Goal: Information Seeking & Learning: Learn about a topic

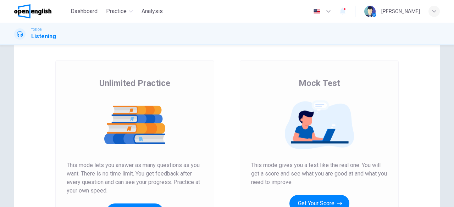
scroll to position [60, 0]
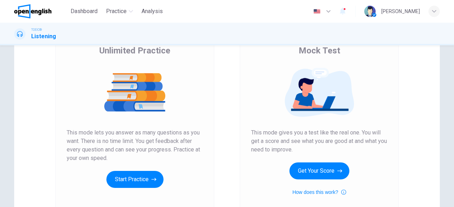
click at [174, 72] on img at bounding box center [135, 93] width 136 height 50
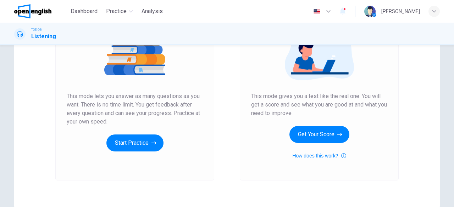
scroll to position [98, 0]
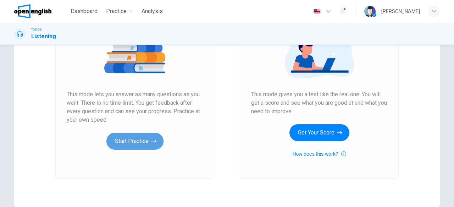
click at [145, 147] on button "Start Practice" at bounding box center [134, 141] width 57 height 17
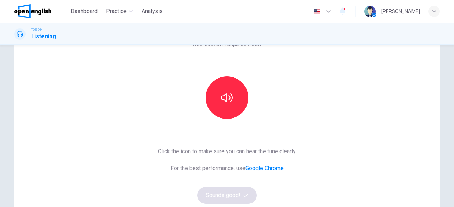
scroll to position [0, 0]
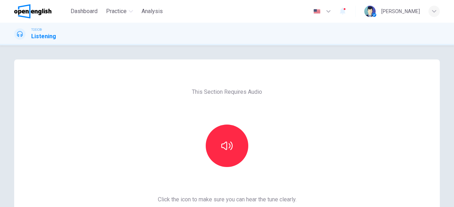
click at [213, 89] on span "This Section Requires Audio" at bounding box center [227, 92] width 70 height 9
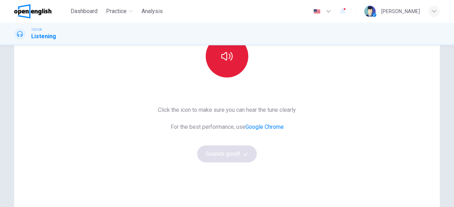
scroll to position [91, 0]
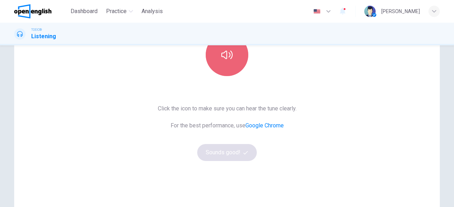
click at [225, 59] on icon "button" at bounding box center [226, 54] width 11 height 11
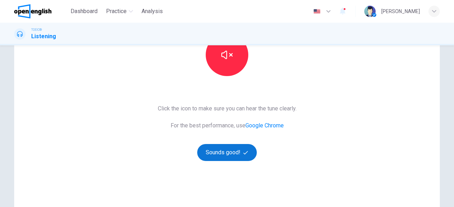
click at [233, 153] on button "Sounds good!" at bounding box center [227, 152] width 60 height 17
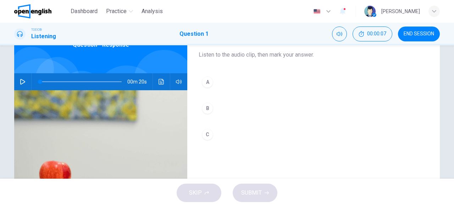
scroll to position [39, 0]
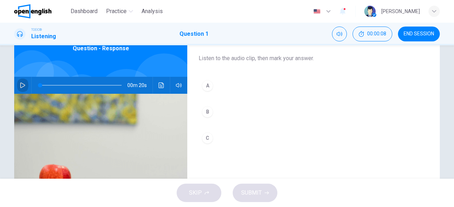
click at [20, 84] on icon "button" at bounding box center [23, 86] width 6 height 6
click at [184, 121] on img at bounding box center [100, 180] width 173 height 173
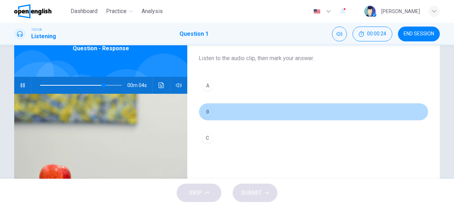
click at [202, 114] on div "B" at bounding box center [207, 111] width 11 height 11
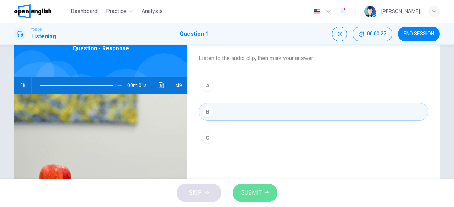
click at [255, 185] on button "SUBMIT" at bounding box center [254, 193] width 45 height 18
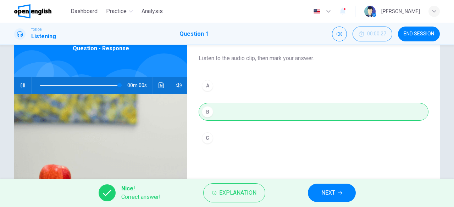
type input "*"
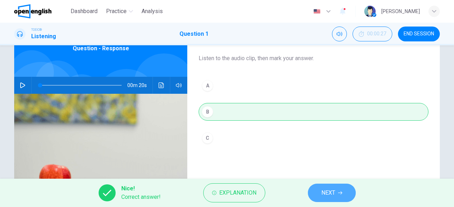
click at [334, 195] on span "NEXT" at bounding box center [328, 193] width 14 height 10
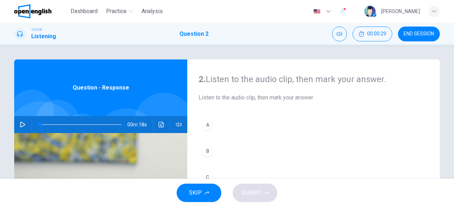
scroll to position [2, 0]
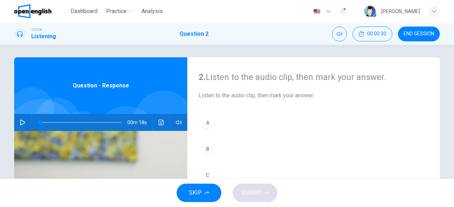
click at [20, 121] on icon "button" at bounding box center [22, 123] width 5 height 6
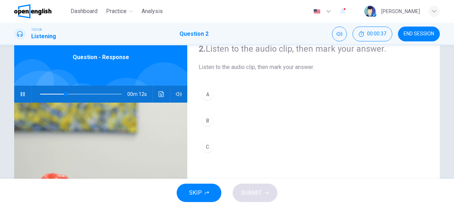
scroll to position [31, 0]
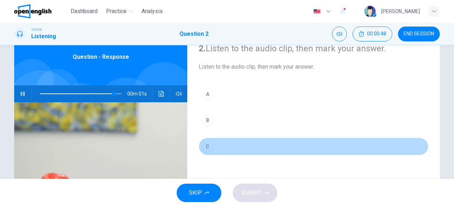
click at [205, 141] on div "C" at bounding box center [207, 146] width 11 height 11
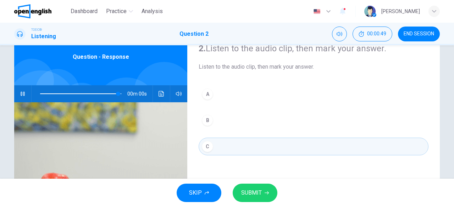
type input "*"
click at [252, 194] on span "SUBMIT" at bounding box center [251, 193] width 21 height 10
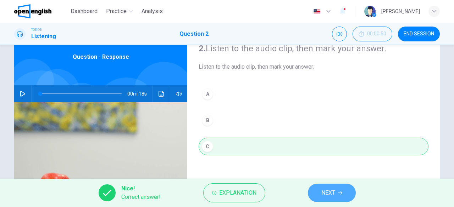
click at [327, 193] on span "NEXT" at bounding box center [328, 193] width 14 height 10
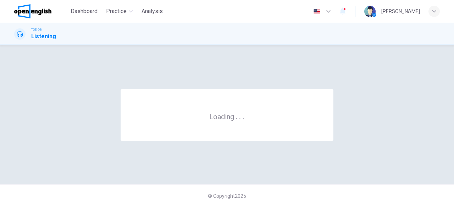
scroll to position [0, 0]
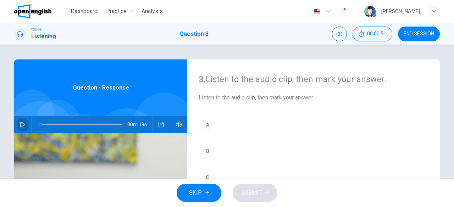
click at [21, 120] on button "button" at bounding box center [22, 124] width 11 height 17
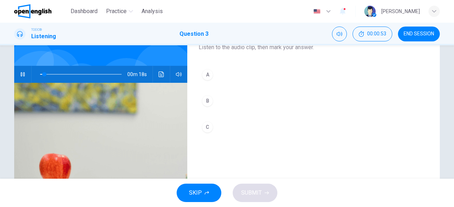
scroll to position [50, 0]
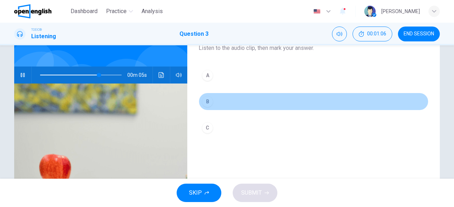
click at [206, 101] on div "B" at bounding box center [207, 101] width 11 height 11
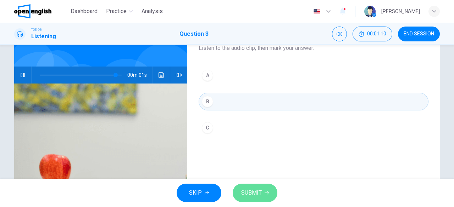
click at [258, 192] on span "SUBMIT" at bounding box center [251, 193] width 21 height 10
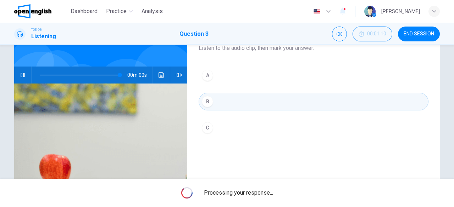
type input "*"
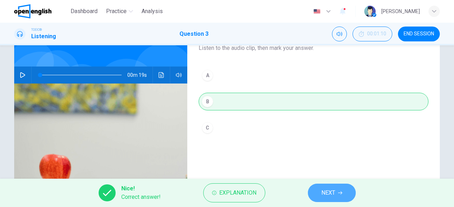
click at [315, 197] on button "NEXT" at bounding box center [332, 193] width 48 height 18
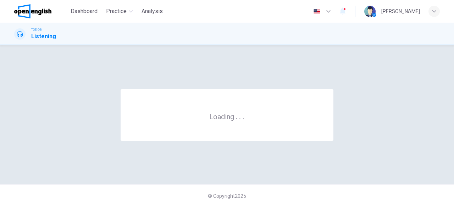
scroll to position [0, 0]
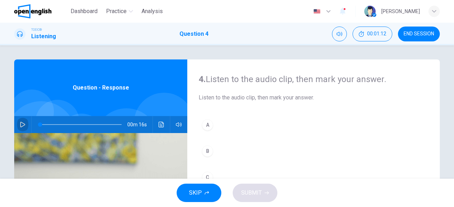
click at [20, 122] on icon "button" at bounding box center [22, 125] width 5 height 6
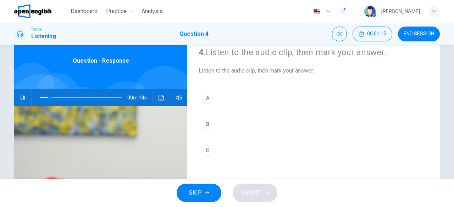
scroll to position [27, 0]
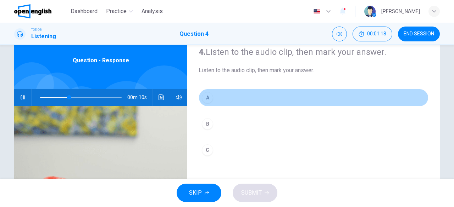
click at [206, 99] on div "A" at bounding box center [207, 97] width 11 height 11
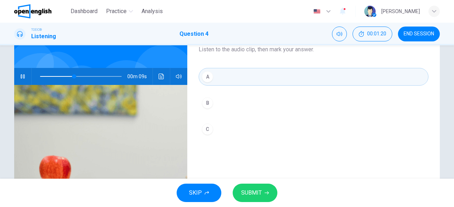
scroll to position [49, 0]
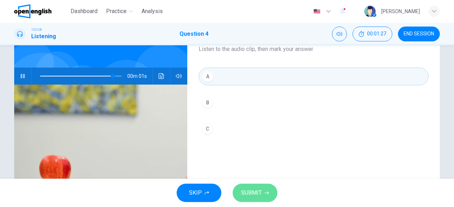
click at [259, 186] on button "SUBMIT" at bounding box center [254, 193] width 45 height 18
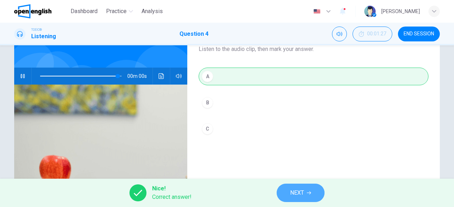
type input "*"
click at [287, 191] on button "NEXT" at bounding box center [300, 193] width 48 height 18
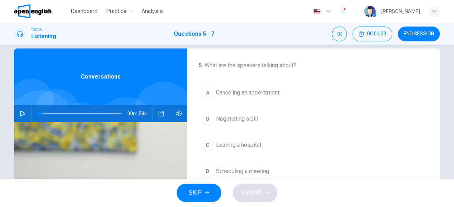
scroll to position [12, 0]
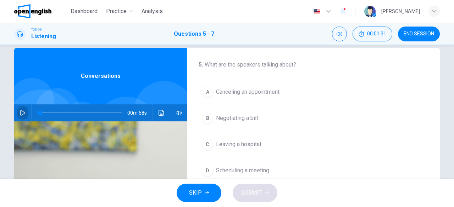
click at [23, 111] on icon "button" at bounding box center [23, 113] width 6 height 6
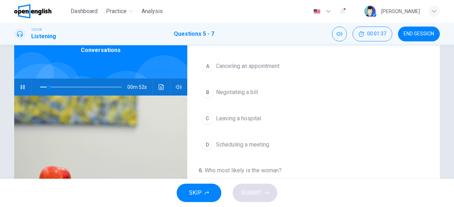
scroll to position [16, 0]
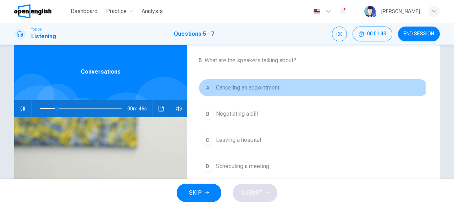
click at [206, 88] on div "A" at bounding box center [207, 87] width 11 height 11
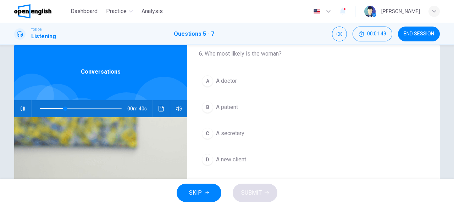
scroll to position [139, 0]
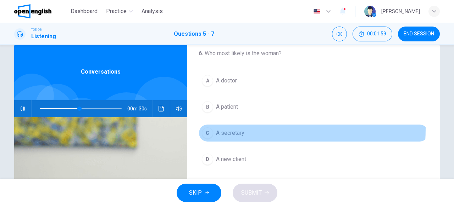
click at [205, 128] on div "C" at bounding box center [207, 133] width 11 height 11
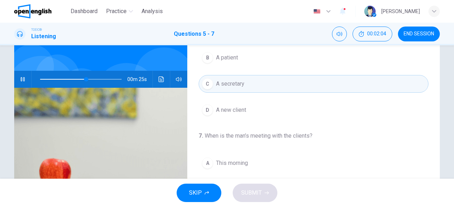
scroll to position [44, 0]
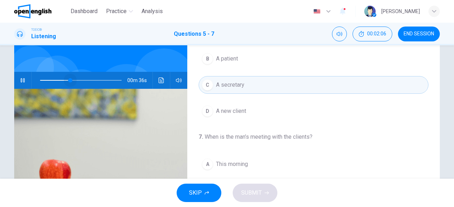
click at [68, 80] on span at bounding box center [80, 80] width 81 height 10
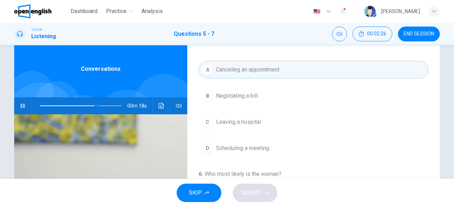
scroll to position [16, 0]
click at [48, 105] on span at bounding box center [80, 106] width 81 height 10
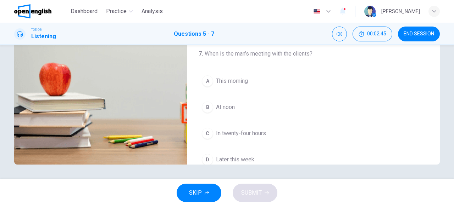
scroll to position [159, 0]
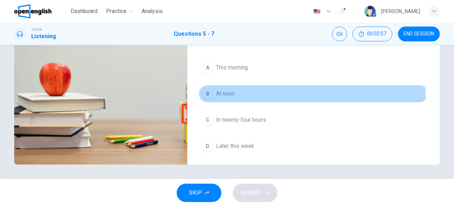
click at [208, 92] on div "B" at bounding box center [207, 93] width 11 height 11
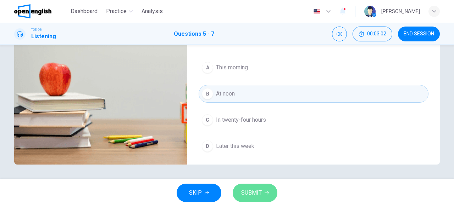
click at [266, 190] on button "SUBMIT" at bounding box center [254, 193] width 45 height 18
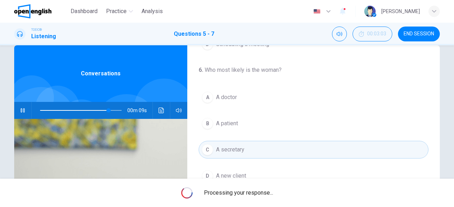
scroll to position [0, 0]
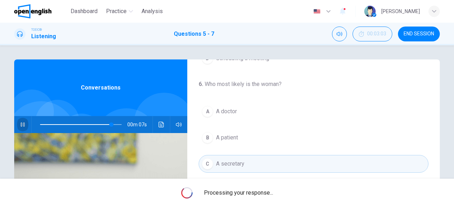
click at [20, 124] on icon "button" at bounding box center [23, 125] width 6 height 6
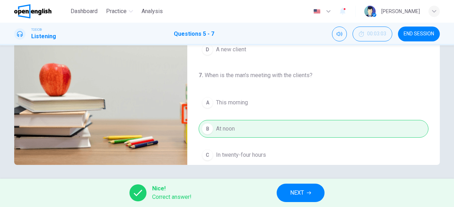
scroll to position [141, 0]
type input "**"
click at [293, 187] on button "NEXT" at bounding box center [300, 193] width 48 height 18
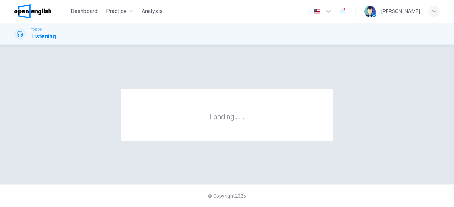
scroll to position [0, 0]
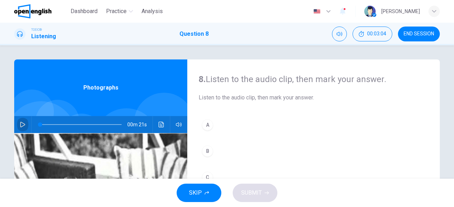
click at [24, 123] on button "button" at bounding box center [22, 124] width 11 height 17
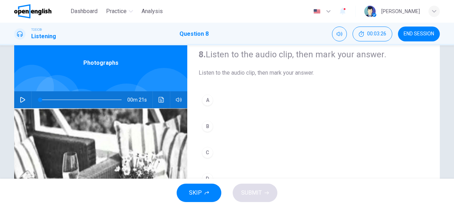
scroll to position [12, 0]
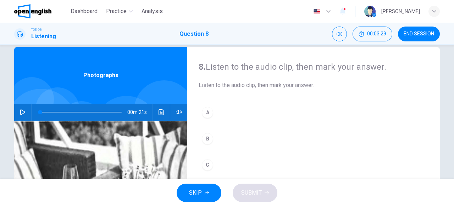
click at [28, 112] on div "00m 21s" at bounding box center [100, 112] width 173 height 17
click at [22, 112] on icon "button" at bounding box center [22, 112] width 5 height 6
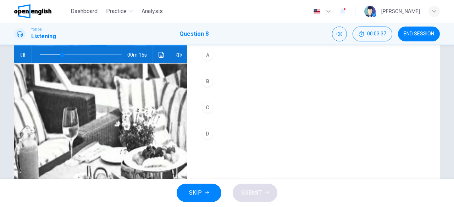
scroll to position [69, 0]
click at [201, 102] on button "C" at bounding box center [313, 108] width 230 height 18
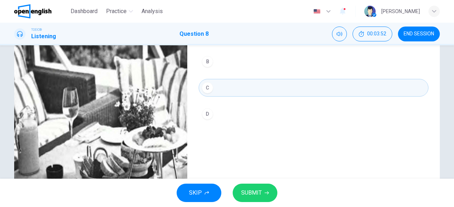
scroll to position [90, 0]
type input "*"
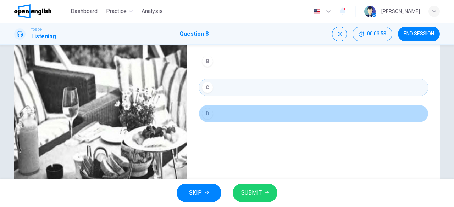
click at [220, 113] on button "D" at bounding box center [313, 114] width 230 height 18
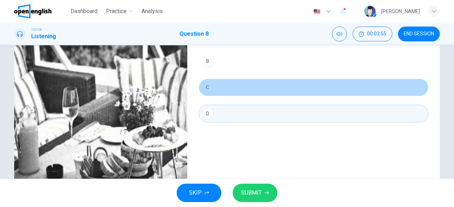
click at [217, 86] on button "C" at bounding box center [313, 88] width 230 height 18
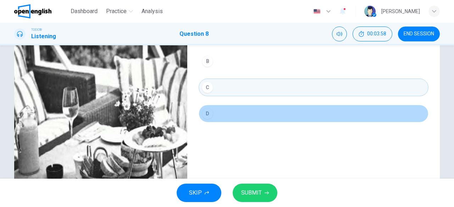
click at [221, 116] on button "D" at bounding box center [313, 114] width 230 height 18
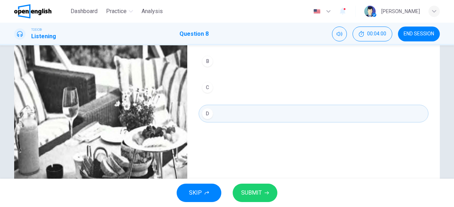
click at [253, 185] on button "SUBMIT" at bounding box center [254, 193] width 45 height 18
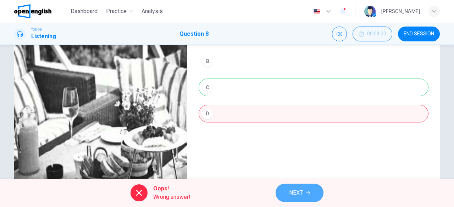
click at [283, 184] on button "NEXT" at bounding box center [299, 193] width 48 height 18
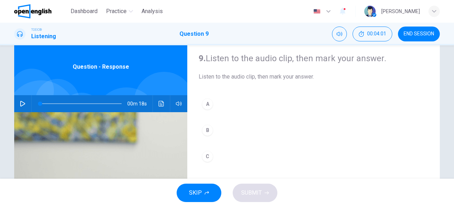
scroll to position [21, 0]
click at [19, 108] on button "button" at bounding box center [22, 103] width 11 height 17
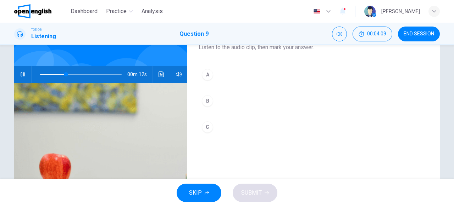
scroll to position [50, 0]
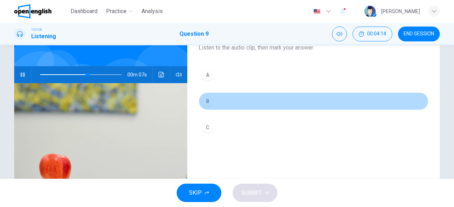
click at [207, 101] on div "B" at bounding box center [207, 101] width 11 height 11
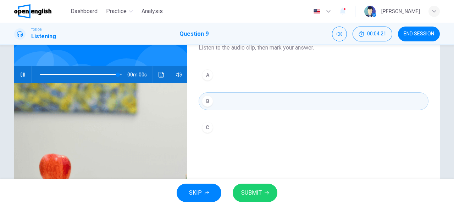
type input "*"
click at [253, 188] on button "SUBMIT" at bounding box center [254, 193] width 45 height 18
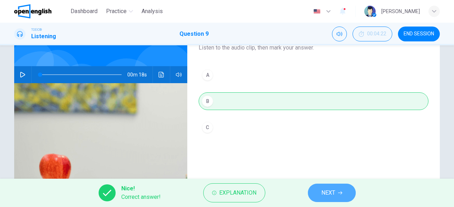
click at [318, 186] on button "NEXT" at bounding box center [332, 193] width 48 height 18
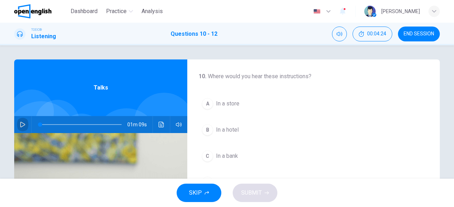
click at [20, 125] on icon "button" at bounding box center [23, 125] width 6 height 6
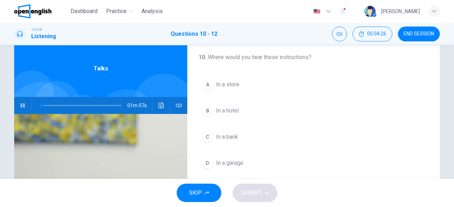
scroll to position [19, 0]
click at [21, 106] on icon "button" at bounding box center [23, 105] width 4 height 4
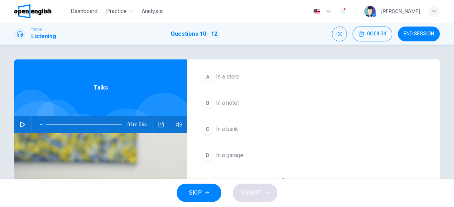
scroll to position [0, 0]
click at [20, 126] on icon "button" at bounding box center [22, 125] width 5 height 6
click at [38, 124] on div at bounding box center [80, 124] width 96 height 17
click at [37, 125] on div at bounding box center [80, 124] width 96 height 17
click at [40, 125] on span at bounding box center [80, 125] width 81 height 10
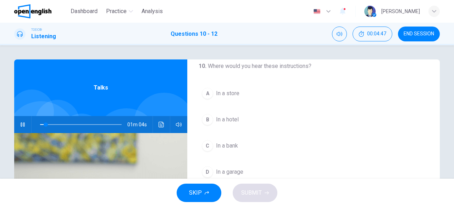
scroll to position [7, 0]
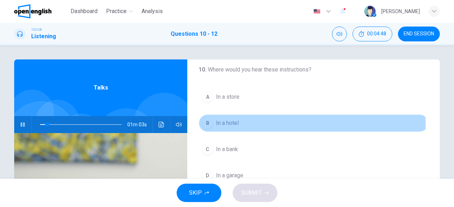
click at [207, 125] on div "B" at bounding box center [207, 123] width 11 height 11
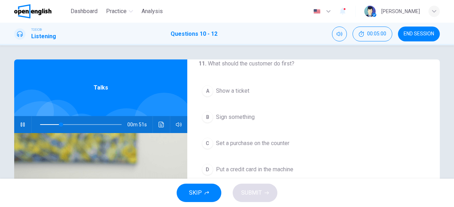
scroll to position [144, 0]
click at [41, 125] on span at bounding box center [80, 125] width 81 height 10
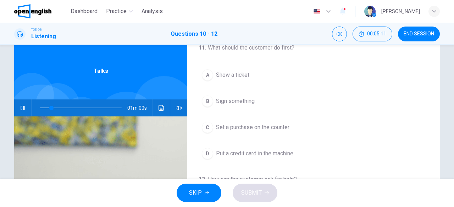
scroll to position [17, 0]
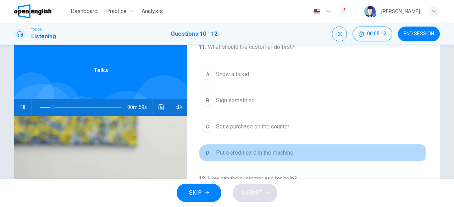
click at [208, 149] on div "D" at bounding box center [207, 152] width 11 height 11
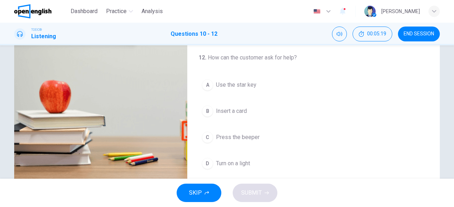
scroll to position [158, 0]
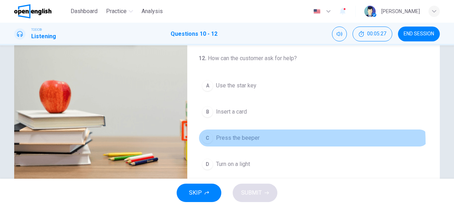
click at [205, 141] on button "C Press the beeper" at bounding box center [313, 138] width 230 height 18
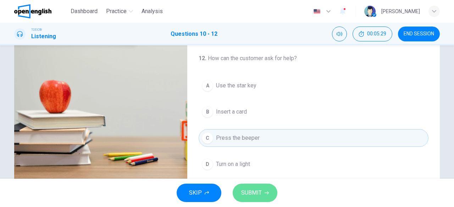
click at [244, 187] on button "SUBMIT" at bounding box center [254, 193] width 45 height 18
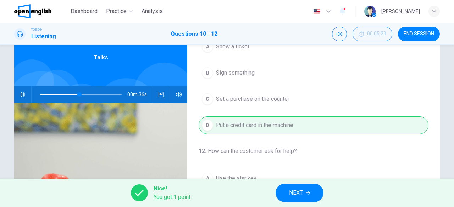
scroll to position [141, 0]
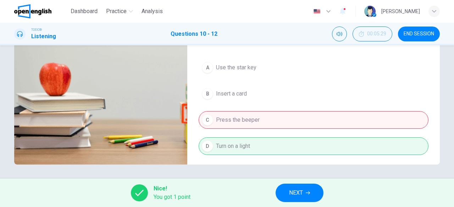
type input "**"
click at [311, 202] on button "NEXT" at bounding box center [299, 193] width 48 height 18
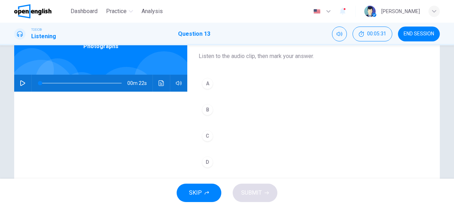
scroll to position [43, 0]
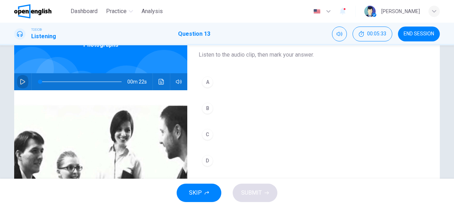
click at [19, 85] on button "button" at bounding box center [22, 81] width 11 height 17
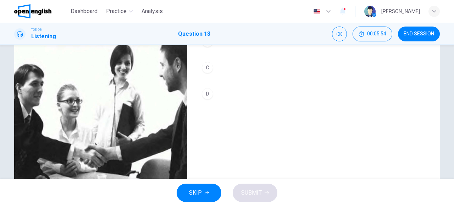
scroll to position [112, 0]
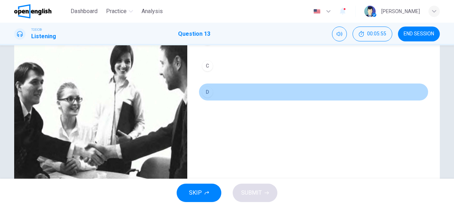
click at [209, 93] on div "D" at bounding box center [207, 91] width 11 height 11
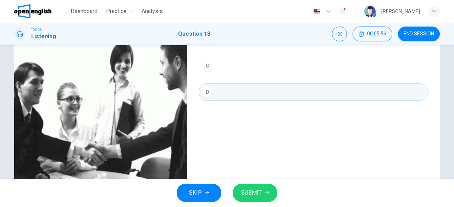
type input "*"
click at [244, 190] on span "SUBMIT" at bounding box center [251, 193] width 21 height 10
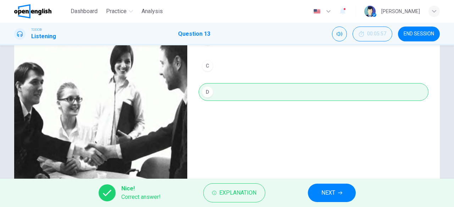
click at [329, 185] on button "NEXT" at bounding box center [332, 193] width 48 height 18
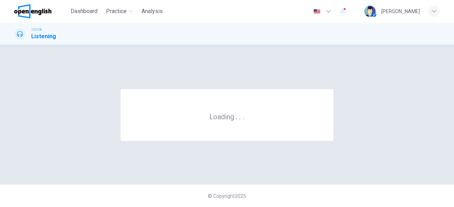
scroll to position [0, 0]
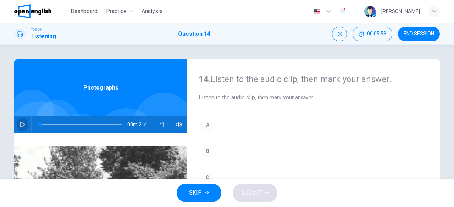
click at [20, 125] on icon "button" at bounding box center [23, 125] width 6 height 6
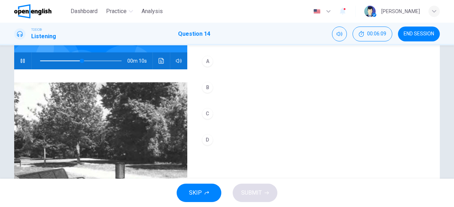
scroll to position [58, 0]
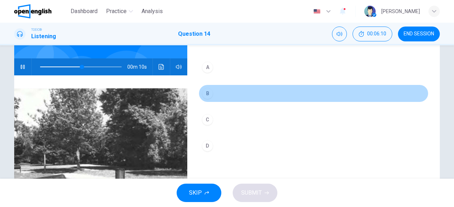
click at [224, 93] on button "B" at bounding box center [313, 94] width 230 height 18
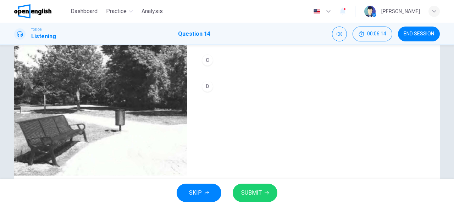
scroll to position [117, 0]
type input "*"
click at [268, 190] on button "SUBMIT" at bounding box center [254, 193] width 45 height 18
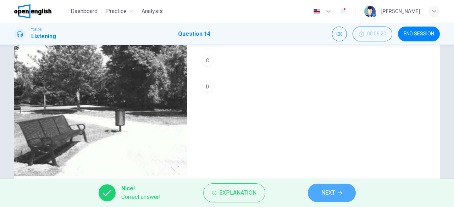
click at [323, 189] on span "NEXT" at bounding box center [328, 193] width 14 height 10
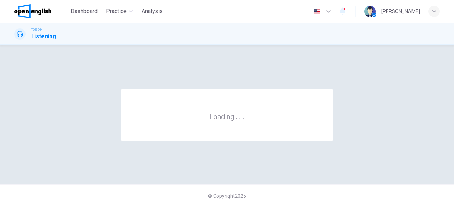
scroll to position [0, 0]
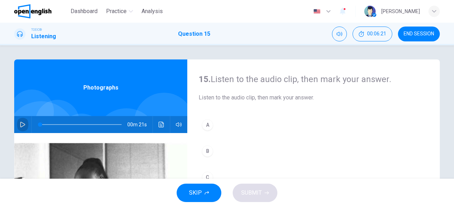
click at [20, 125] on icon "button" at bounding box center [23, 125] width 6 height 6
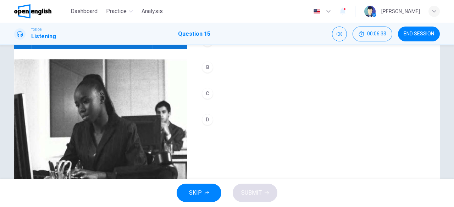
scroll to position [81, 0]
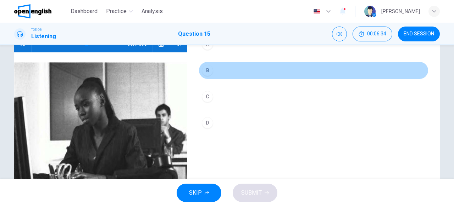
click at [215, 76] on button "B" at bounding box center [313, 71] width 230 height 18
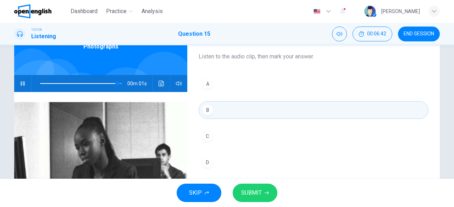
scroll to position [41, 0]
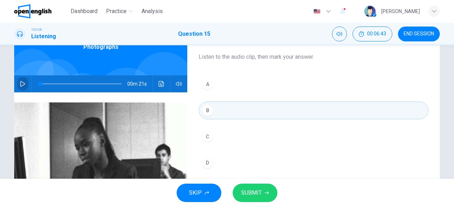
click at [22, 84] on icon "button" at bounding box center [22, 84] width 5 height 6
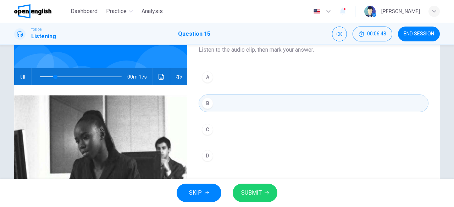
scroll to position [47, 0]
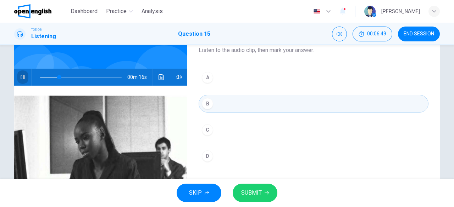
click at [23, 80] on button "button" at bounding box center [22, 77] width 11 height 17
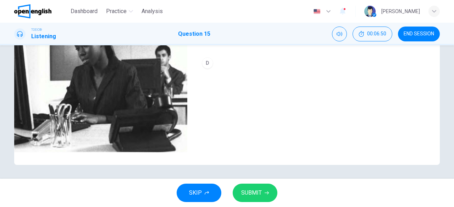
scroll to position [141, 0]
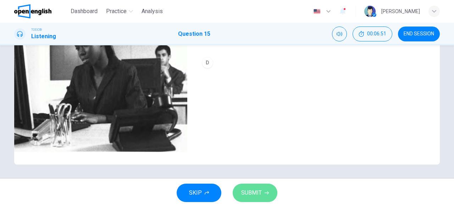
click at [263, 191] on button "SUBMIT" at bounding box center [254, 193] width 45 height 18
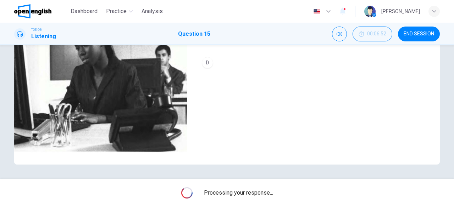
type input "**"
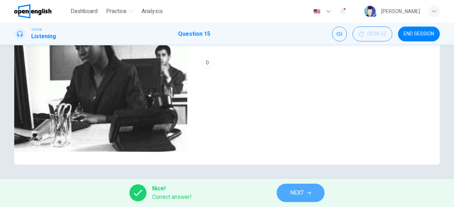
click at [299, 192] on span "NEXT" at bounding box center [297, 193] width 14 height 10
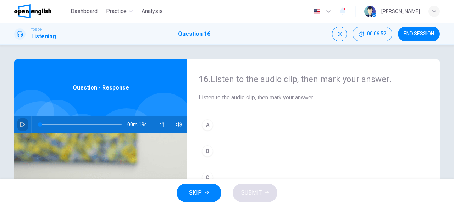
click at [21, 120] on button "button" at bounding box center [22, 124] width 11 height 17
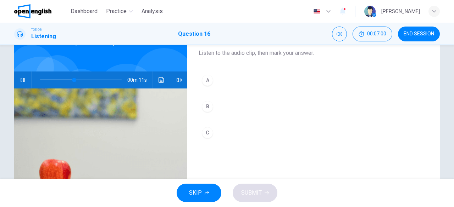
scroll to position [44, 0]
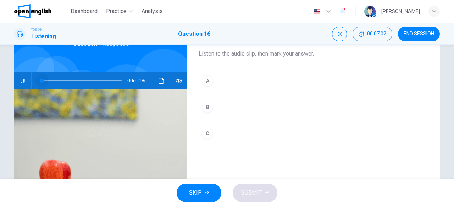
click at [40, 80] on span at bounding box center [80, 81] width 81 height 10
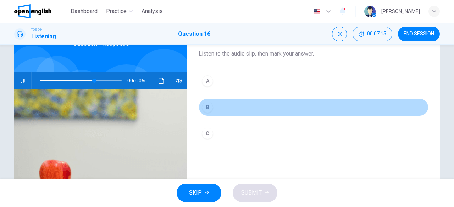
click at [214, 106] on button "B" at bounding box center [313, 107] width 230 height 18
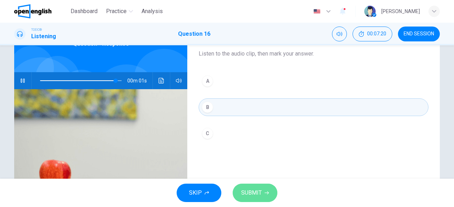
click at [266, 191] on icon "button" at bounding box center [266, 193] width 4 height 4
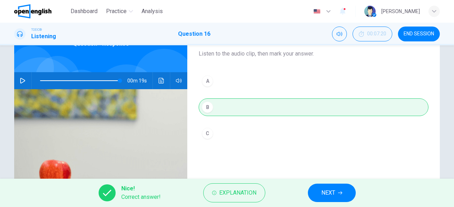
type input "*"
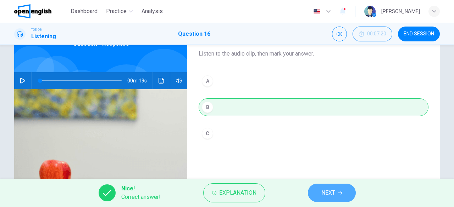
click at [313, 190] on button "NEXT" at bounding box center [332, 193] width 48 height 18
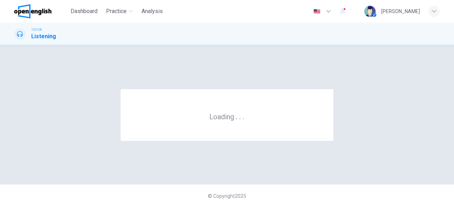
scroll to position [0, 0]
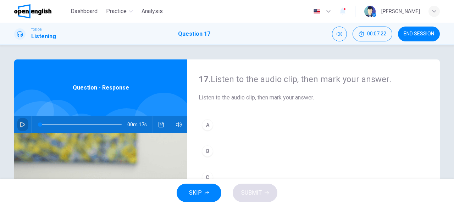
click at [23, 124] on icon "button" at bounding box center [23, 125] width 6 height 6
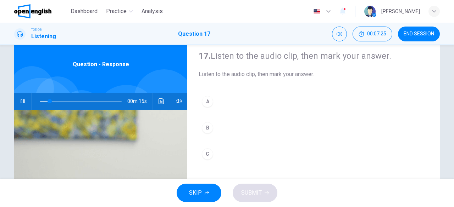
scroll to position [22, 0]
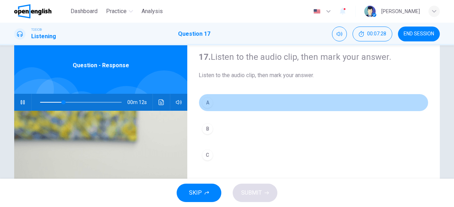
click at [220, 101] on button "A" at bounding box center [313, 103] width 230 height 18
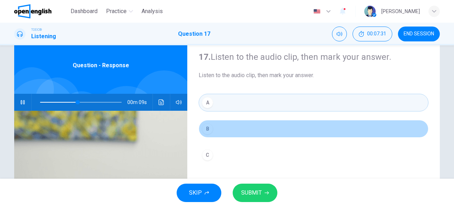
click at [228, 120] on button "B" at bounding box center [313, 129] width 230 height 18
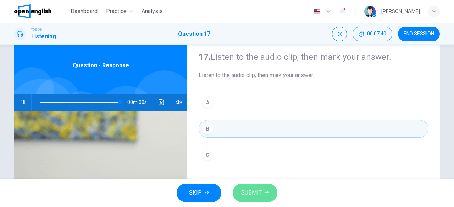
click at [248, 196] on span "SUBMIT" at bounding box center [251, 193] width 21 height 10
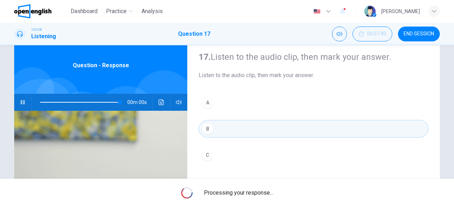
type input "*"
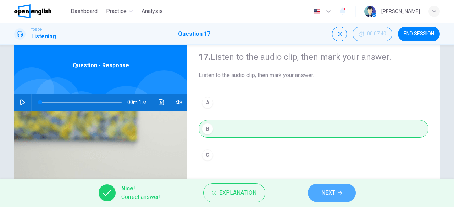
click at [326, 195] on span "NEXT" at bounding box center [328, 193] width 14 height 10
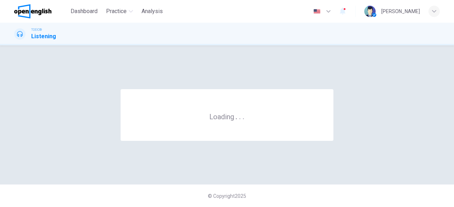
scroll to position [0, 0]
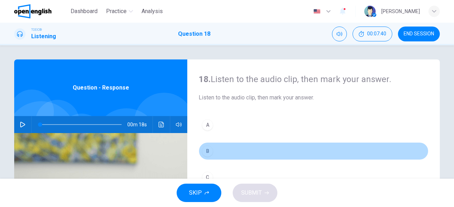
drag, startPoint x: 238, startPoint y: 156, endPoint x: 74, endPoint y: 121, distance: 167.6
click at [74, 121] on div "18. Listen to the audio clip, then [PERSON_NAME] your answer. Listen to the aud…" at bounding box center [226, 183] width 425 height 246
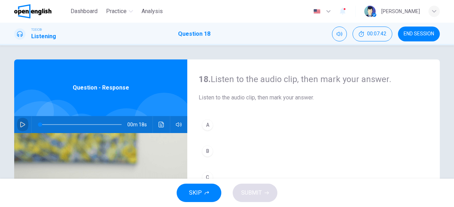
click at [20, 124] on icon "button" at bounding box center [22, 125] width 5 height 6
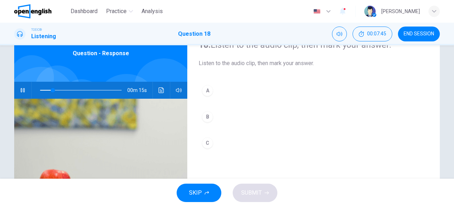
scroll to position [34, 0]
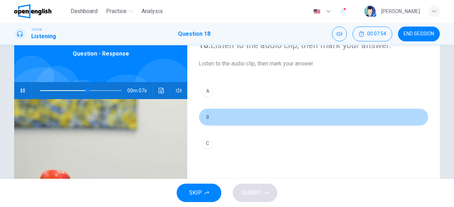
click at [226, 115] on button "B" at bounding box center [313, 117] width 230 height 18
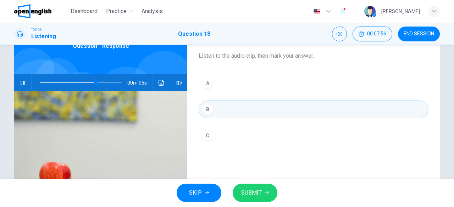
scroll to position [39, 0]
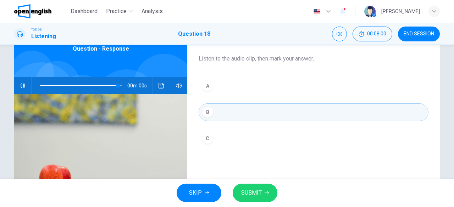
click at [261, 193] on span "SUBMIT" at bounding box center [251, 193] width 21 height 10
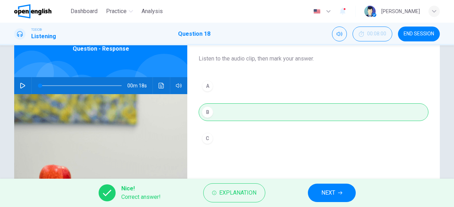
type input "*"
click at [329, 185] on button "NEXT" at bounding box center [332, 193] width 48 height 18
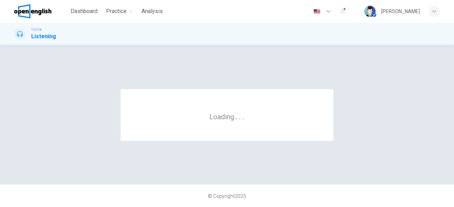
scroll to position [0, 0]
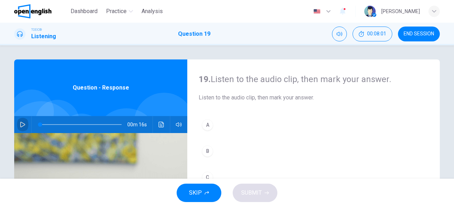
click at [23, 123] on icon "button" at bounding box center [23, 125] width 6 height 6
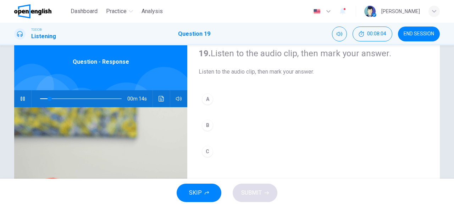
scroll to position [40, 0]
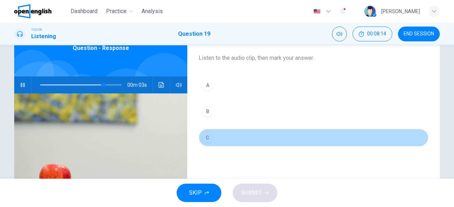
click at [236, 131] on button "C" at bounding box center [313, 138] width 230 height 18
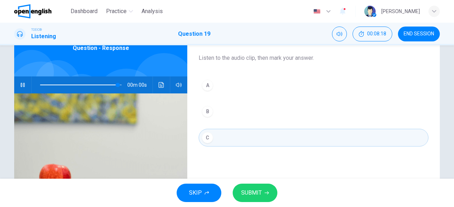
type input "*"
click at [250, 186] on button "SUBMIT" at bounding box center [254, 193] width 45 height 18
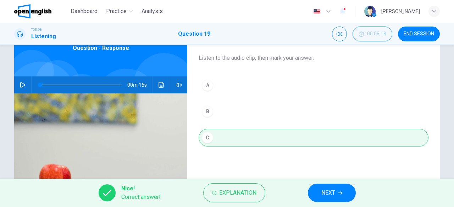
click at [306, 187] on div "Nice! Correct answer! Explanation NEXT" at bounding box center [227, 193] width 454 height 28
click at [330, 195] on span "NEXT" at bounding box center [328, 193] width 14 height 10
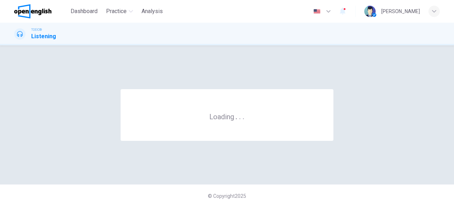
scroll to position [0, 0]
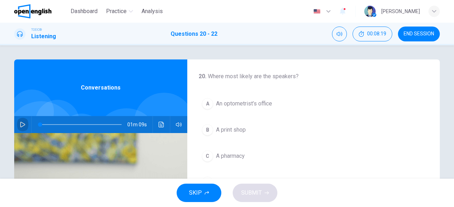
click at [24, 123] on button "button" at bounding box center [22, 124] width 11 height 17
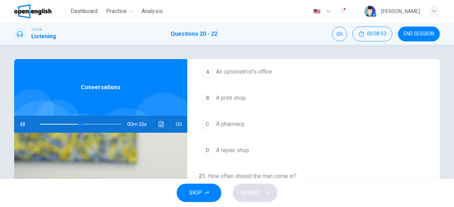
scroll to position [32, 0]
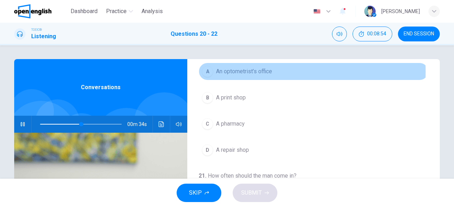
click at [208, 71] on div "A" at bounding box center [207, 71] width 11 height 11
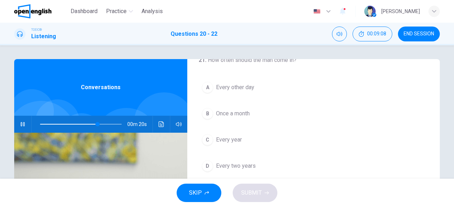
scroll to position [147, 0]
click at [43, 122] on span at bounding box center [80, 124] width 81 height 10
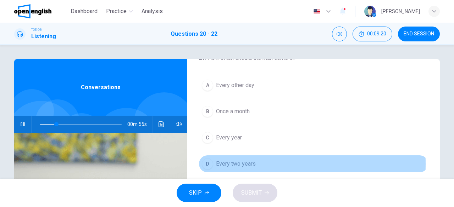
click at [209, 162] on div "D" at bounding box center [207, 163] width 11 height 11
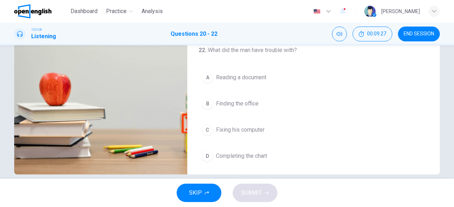
scroll to position [132, 0]
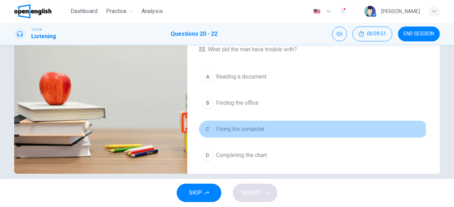
click at [240, 132] on button "C Fixing his computer" at bounding box center [313, 129] width 230 height 18
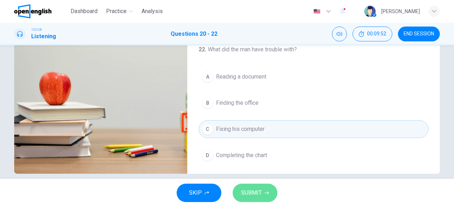
click at [257, 196] on span "SUBMIT" at bounding box center [251, 193] width 21 height 10
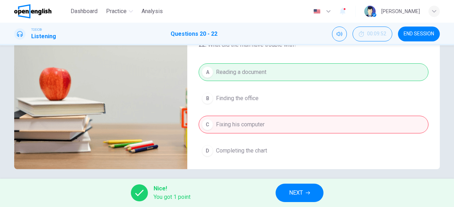
scroll to position [141, 0]
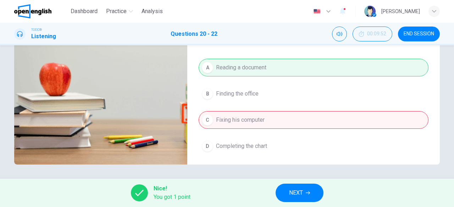
type input "**"
click at [299, 186] on button "NEXT" at bounding box center [299, 193] width 48 height 18
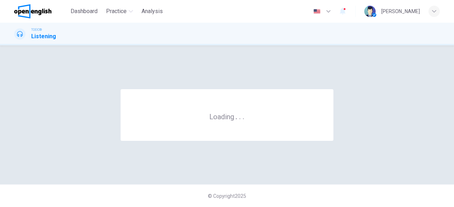
scroll to position [0, 0]
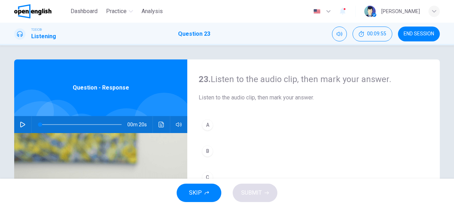
click at [28, 126] on div "00m 20s" at bounding box center [100, 124] width 173 height 17
click at [20, 123] on icon "button" at bounding box center [23, 125] width 6 height 6
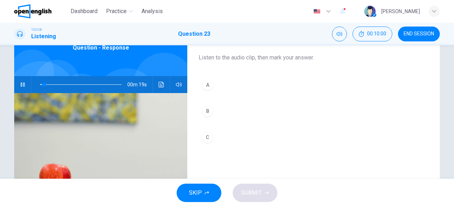
scroll to position [41, 0]
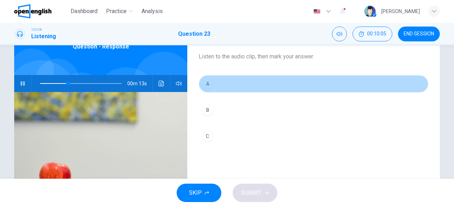
click at [210, 88] on button "A" at bounding box center [313, 84] width 230 height 18
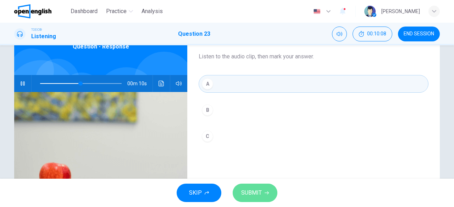
click at [266, 189] on button "SUBMIT" at bounding box center [254, 193] width 45 height 18
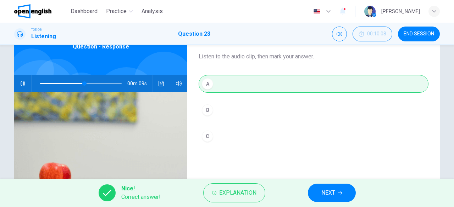
type input "**"
click at [322, 191] on span "NEXT" at bounding box center [328, 193] width 14 height 10
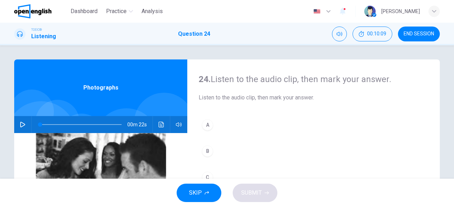
click at [11, 130] on div "24. Listen to the audio clip, then [PERSON_NAME] your answer. Listen to the aud…" at bounding box center [227, 183] width 448 height 246
click at [14, 128] on div "00m 22s" at bounding box center [100, 124] width 173 height 17
click at [23, 124] on icon "button" at bounding box center [23, 125] width 6 height 6
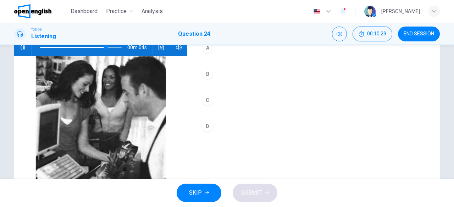
scroll to position [141, 0]
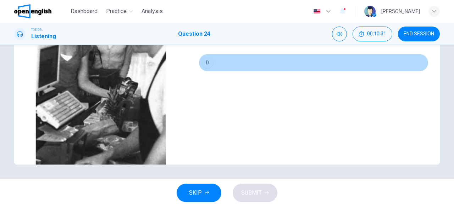
click at [223, 66] on button "D" at bounding box center [313, 63] width 230 height 18
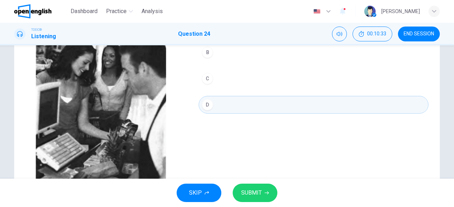
type input "*"
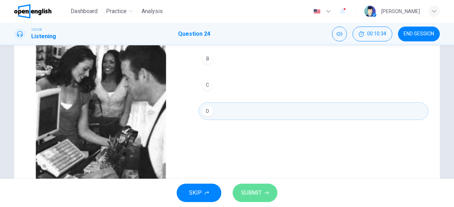
click at [267, 192] on icon "button" at bounding box center [266, 193] width 4 height 4
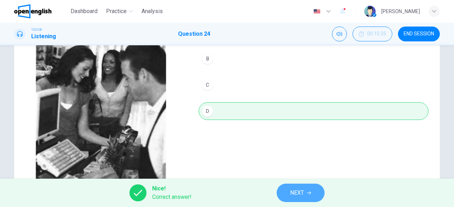
click at [285, 195] on button "NEXT" at bounding box center [300, 193] width 48 height 18
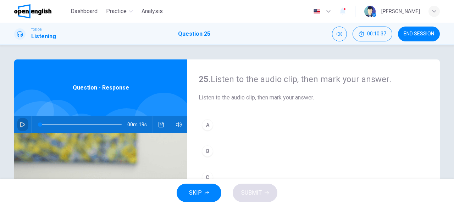
click at [17, 124] on button "button" at bounding box center [22, 124] width 11 height 17
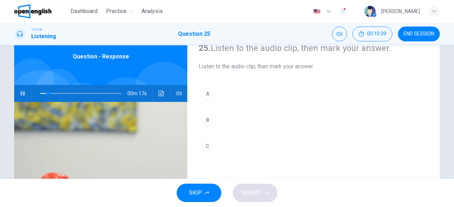
scroll to position [30, 0]
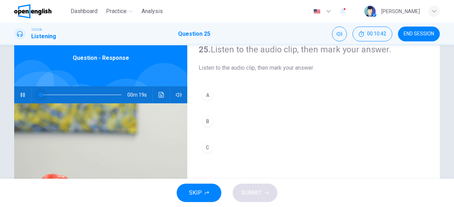
click at [40, 95] on span at bounding box center [80, 95] width 81 height 10
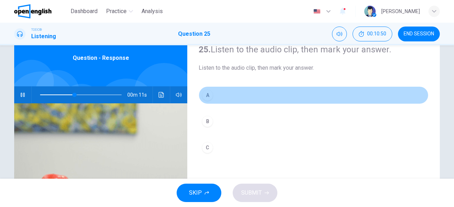
click at [239, 96] on button "A" at bounding box center [313, 95] width 230 height 18
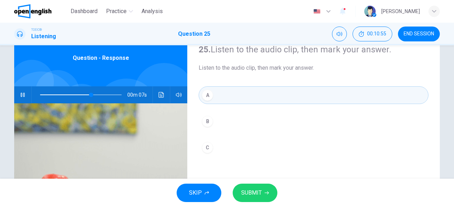
click at [260, 191] on span "SUBMIT" at bounding box center [251, 193] width 21 height 10
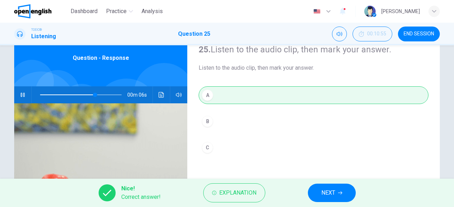
type input "**"
click at [312, 192] on button "NEXT" at bounding box center [332, 193] width 48 height 18
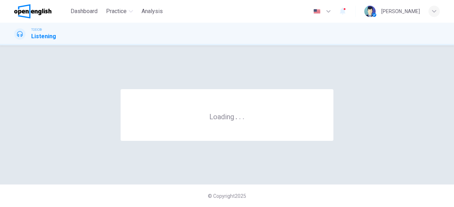
scroll to position [0, 0]
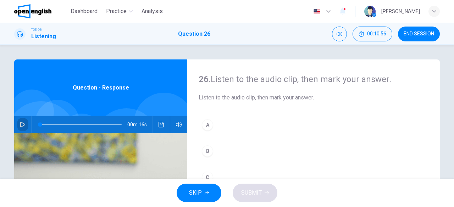
click at [23, 128] on button "button" at bounding box center [22, 124] width 11 height 17
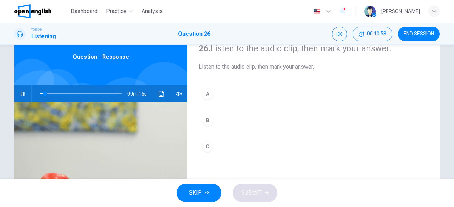
scroll to position [31, 0]
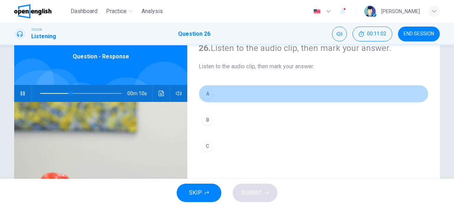
click at [235, 97] on button "A" at bounding box center [313, 94] width 230 height 18
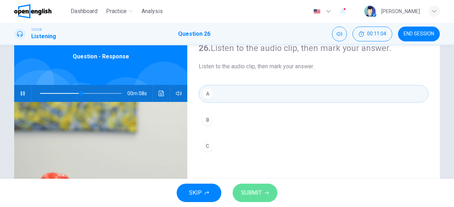
click at [260, 192] on span "SUBMIT" at bounding box center [251, 193] width 21 height 10
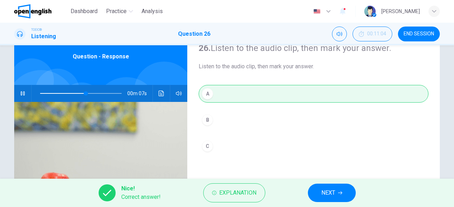
type input "**"
click at [325, 188] on span "NEXT" at bounding box center [328, 193] width 14 height 10
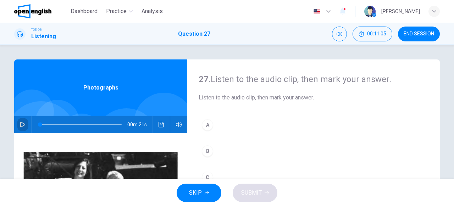
click at [26, 121] on button "button" at bounding box center [22, 124] width 11 height 17
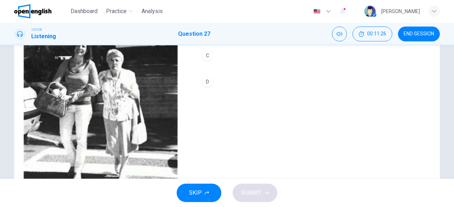
scroll to position [122, 0]
type input "*"
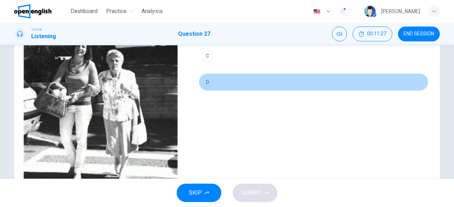
click at [219, 80] on button "D" at bounding box center [313, 82] width 230 height 18
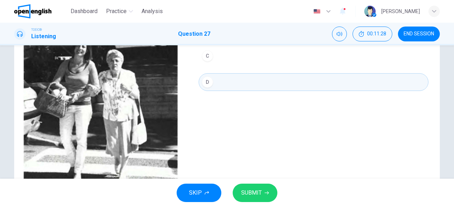
click at [259, 190] on span "SUBMIT" at bounding box center [251, 193] width 21 height 10
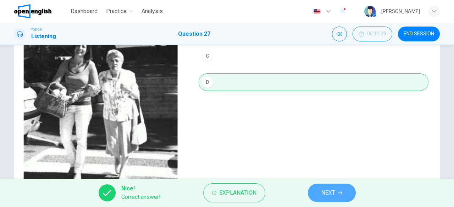
click at [316, 195] on button "NEXT" at bounding box center [332, 193] width 48 height 18
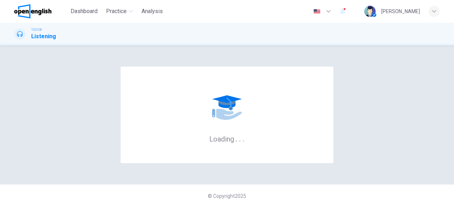
scroll to position [0, 0]
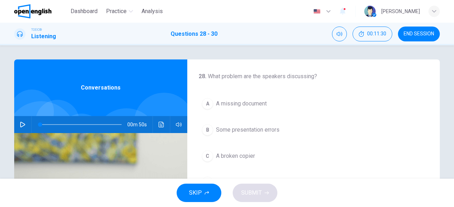
click at [15, 123] on div "00m 50s" at bounding box center [100, 124] width 173 height 17
click at [32, 123] on div at bounding box center [80, 124] width 96 height 17
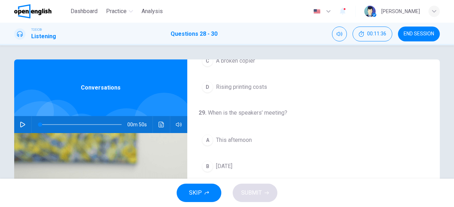
scroll to position [97, 0]
click at [17, 126] on button "button" at bounding box center [22, 124] width 11 height 17
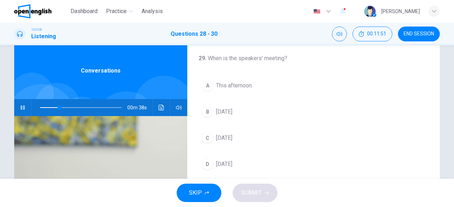
scroll to position [139, 0]
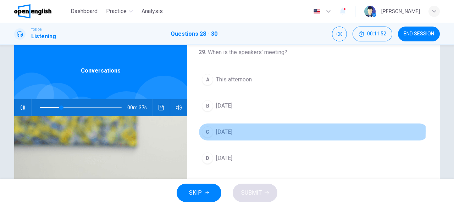
click at [202, 130] on div "C" at bounding box center [207, 131] width 11 height 11
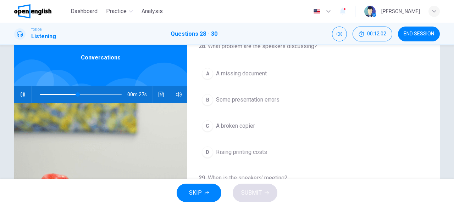
scroll to position [29, 0]
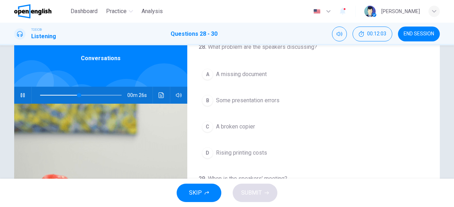
click at [258, 105] on button "B Some presentation errors" at bounding box center [313, 101] width 230 height 18
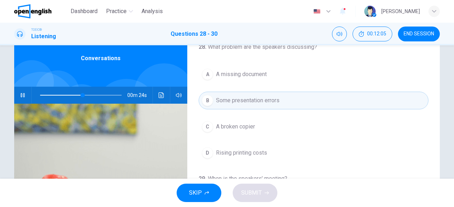
click at [36, 93] on div at bounding box center [80, 95] width 96 height 17
click at [40, 94] on span at bounding box center [80, 95] width 81 height 10
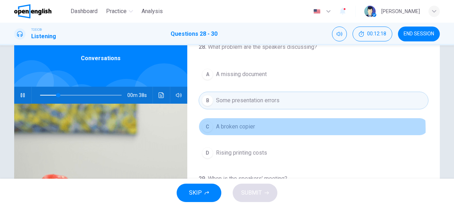
click at [265, 129] on button "C A broken copier" at bounding box center [313, 127] width 230 height 18
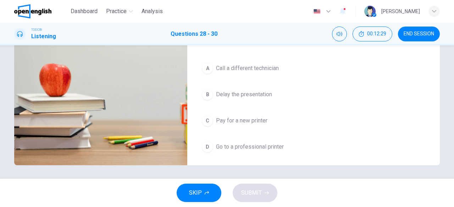
scroll to position [141, 0]
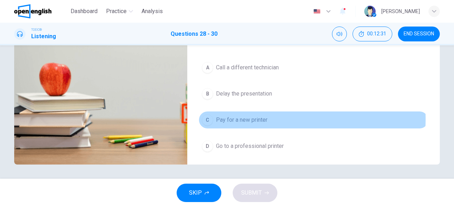
click at [259, 117] on span "Pay for a new printer" at bounding box center [241, 120] width 51 height 9
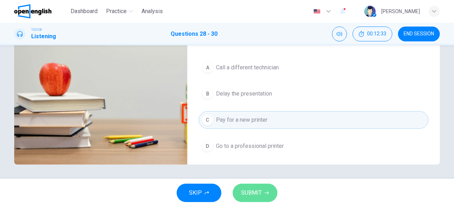
click at [259, 193] on span "SUBMIT" at bounding box center [251, 193] width 21 height 10
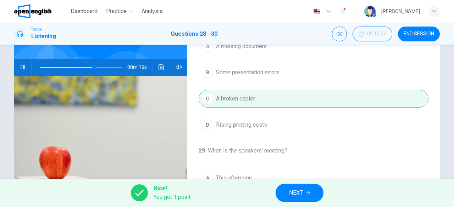
scroll to position [159, 0]
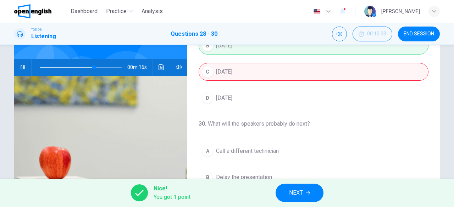
type input "**"
click at [311, 190] on button "NEXT" at bounding box center [299, 193] width 48 height 18
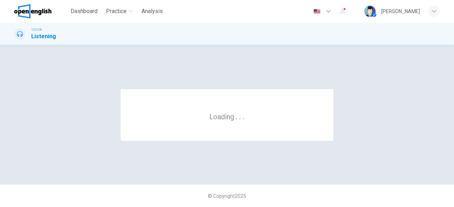
scroll to position [0, 0]
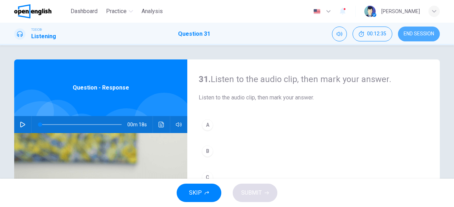
click at [412, 32] on span "END SESSION" at bounding box center [418, 34] width 30 height 6
